Goal: Find contact information: Find contact information

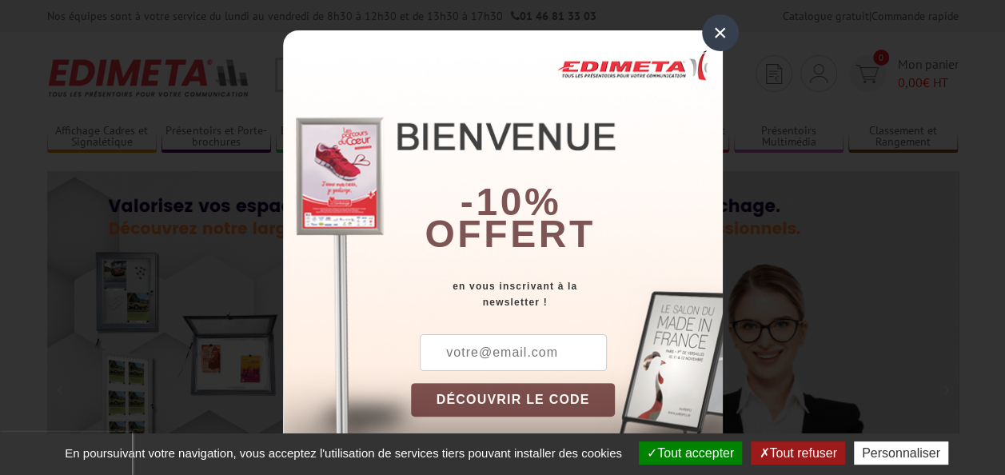
click at [720, 43] on div "×" at bounding box center [720, 32] width 37 height 37
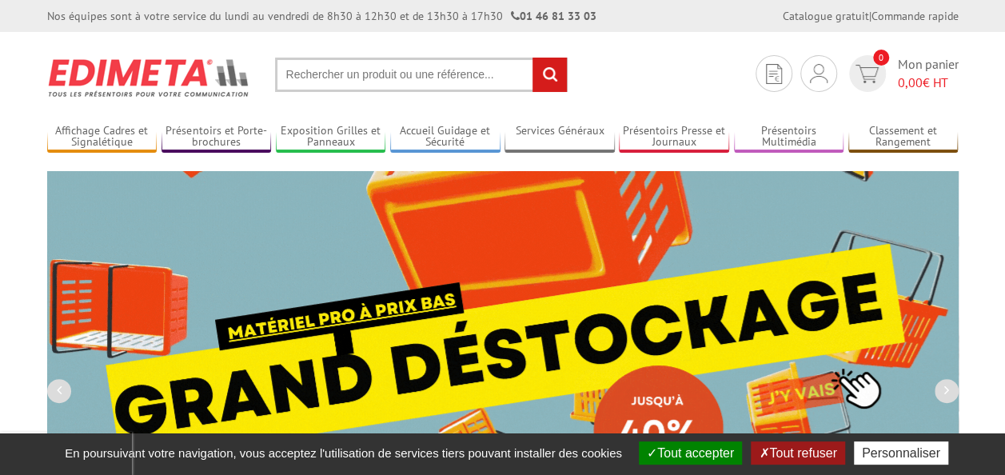
click at [711, 457] on button "Tout accepter" at bounding box center [690, 452] width 103 height 23
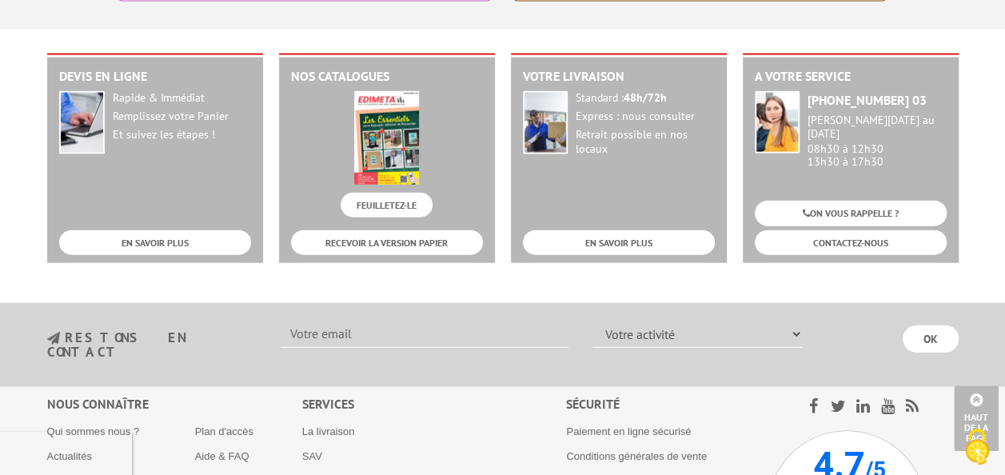
scroll to position [1881, 0]
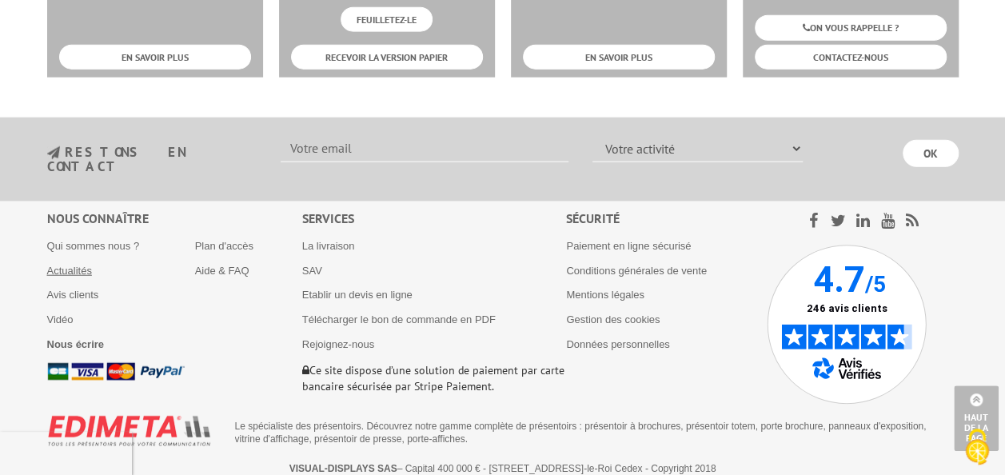
click at [57, 265] on link "Actualités" at bounding box center [69, 271] width 45 height 12
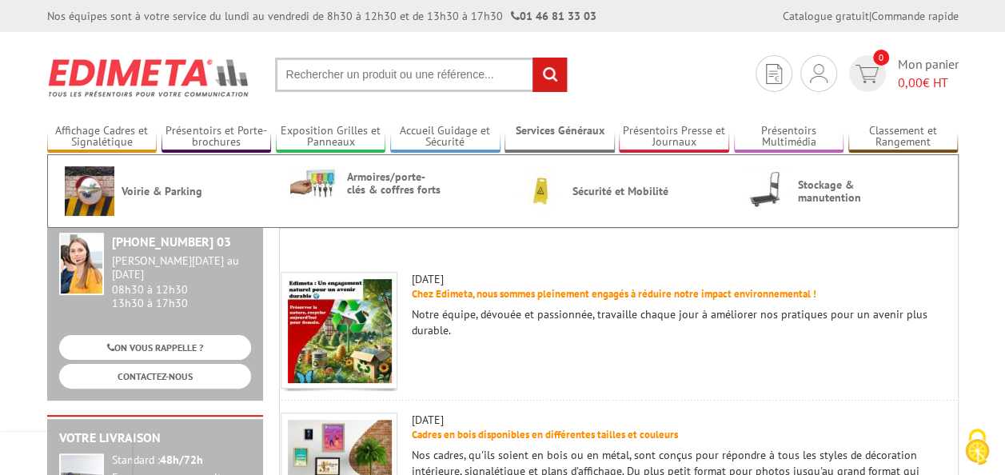
click at [520, 142] on link "Services Généraux" at bounding box center [560, 137] width 110 height 26
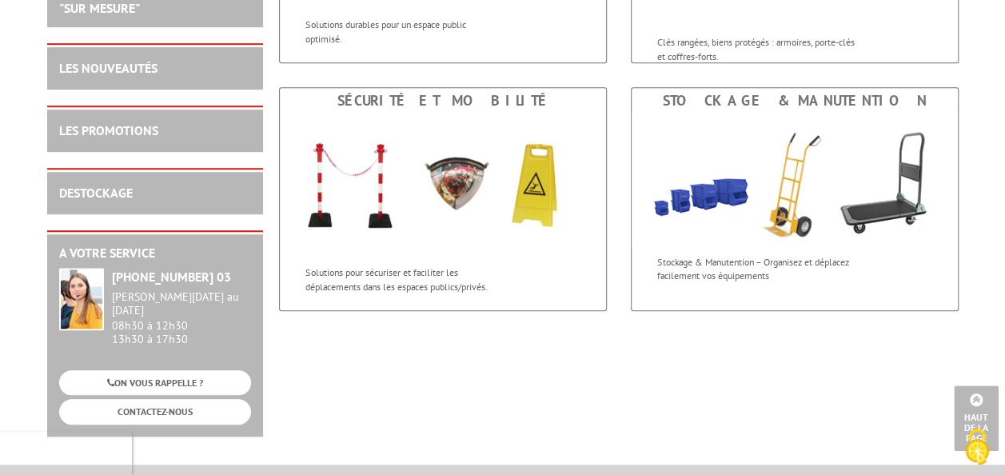
scroll to position [423, 0]
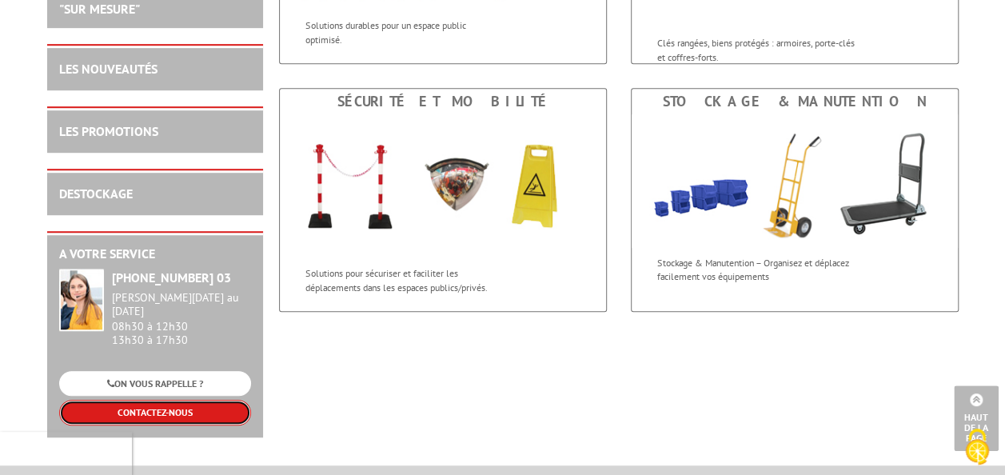
click at [174, 400] on link "CONTACTEZ-NOUS" at bounding box center [155, 412] width 192 height 25
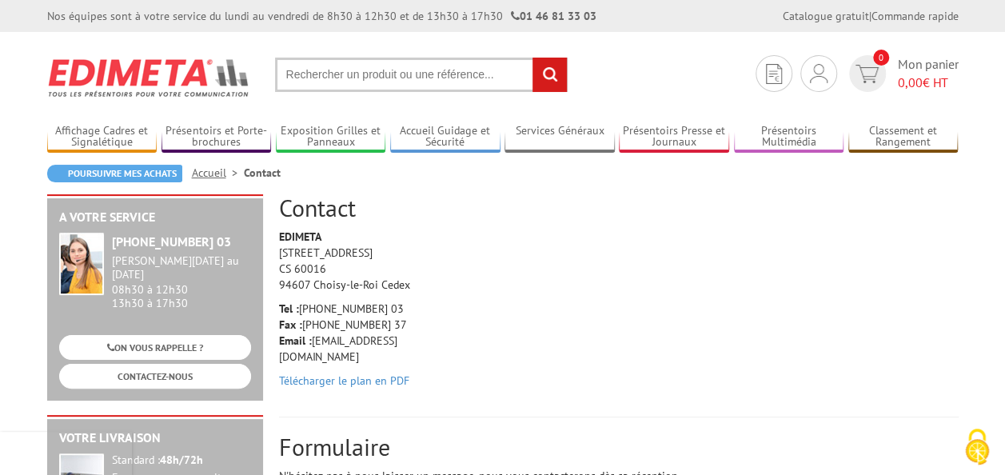
click at [341, 344] on p "Tel : [PHONE_NUMBER] 03 Fax : [PHONE_NUMBER] 37 Email : [EMAIL_ADDRESS][DOMAIN_…" at bounding box center [355, 333] width 152 height 64
click at [335, 338] on p "Tel : [PHONE_NUMBER] 03 Fax : [PHONE_NUMBER] 37 Email : [EMAIL_ADDRESS][DOMAIN_…" at bounding box center [355, 333] width 152 height 64
drag, startPoint x: 313, startPoint y: 337, endPoint x: 404, endPoint y: 341, distance: 91.2
click at [404, 341] on p "Tel : [PHONE_NUMBER] 03 Fax : [PHONE_NUMBER] 37 Email : [EMAIL_ADDRESS][DOMAIN_…" at bounding box center [355, 333] width 152 height 64
copy p "[EMAIL_ADDRESS][DOMAIN_NAME]"
